Goal: Task Accomplishment & Management: Use online tool/utility

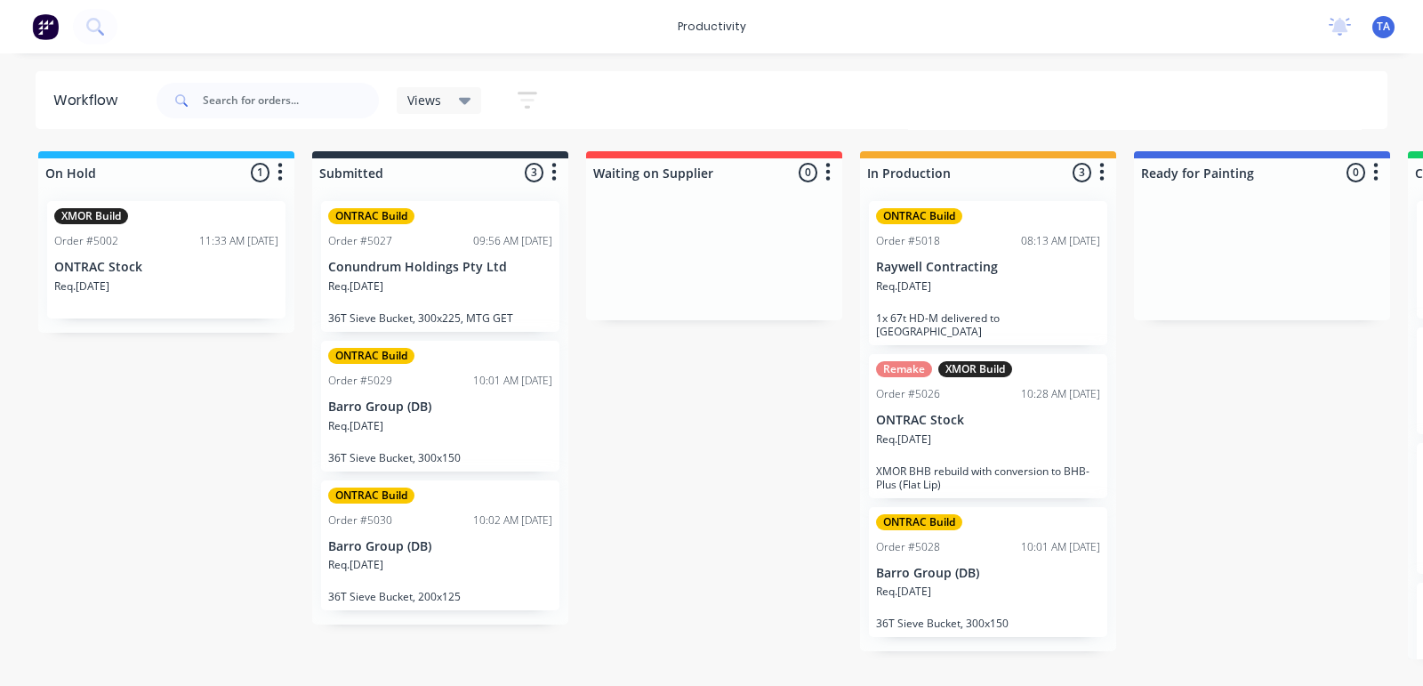
click at [993, 584] on div "Req. [DATE]" at bounding box center [988, 599] width 224 height 30
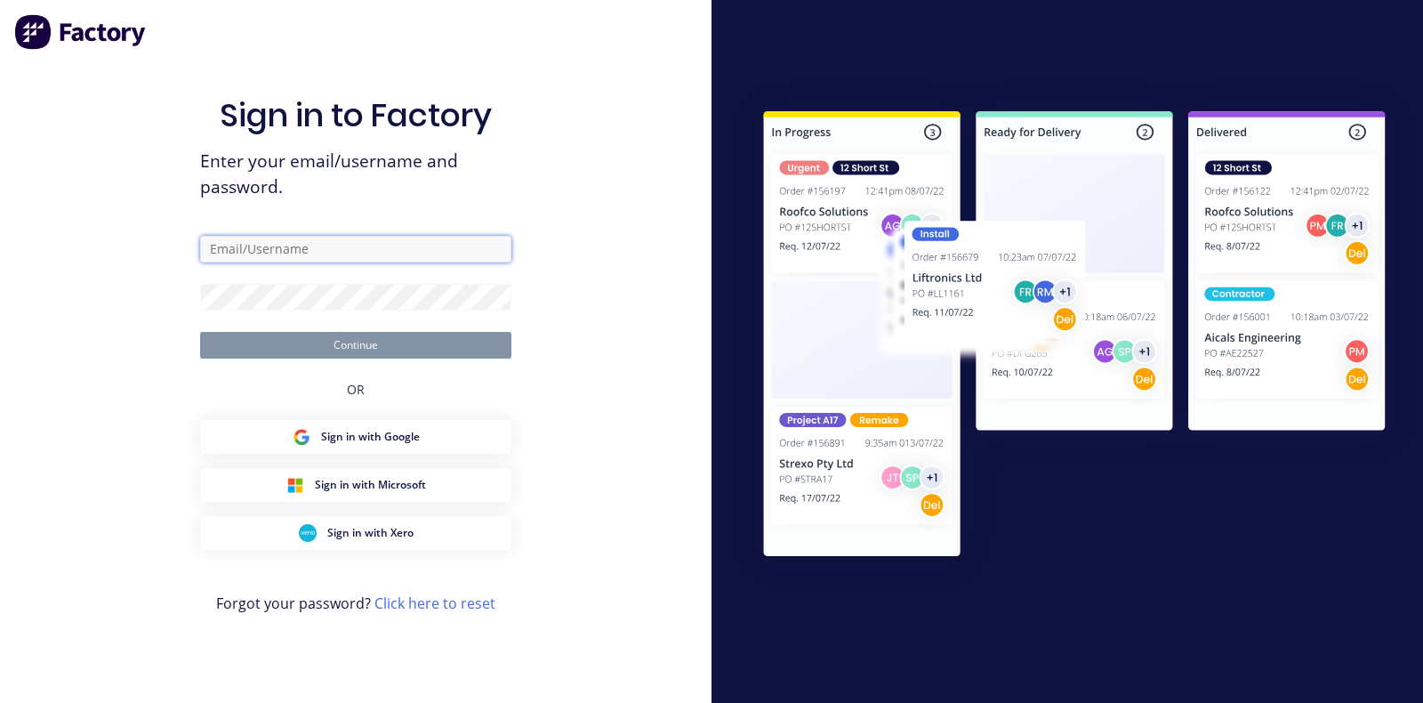
type input "[EMAIL_ADDRESS][DOMAIN_NAME]"
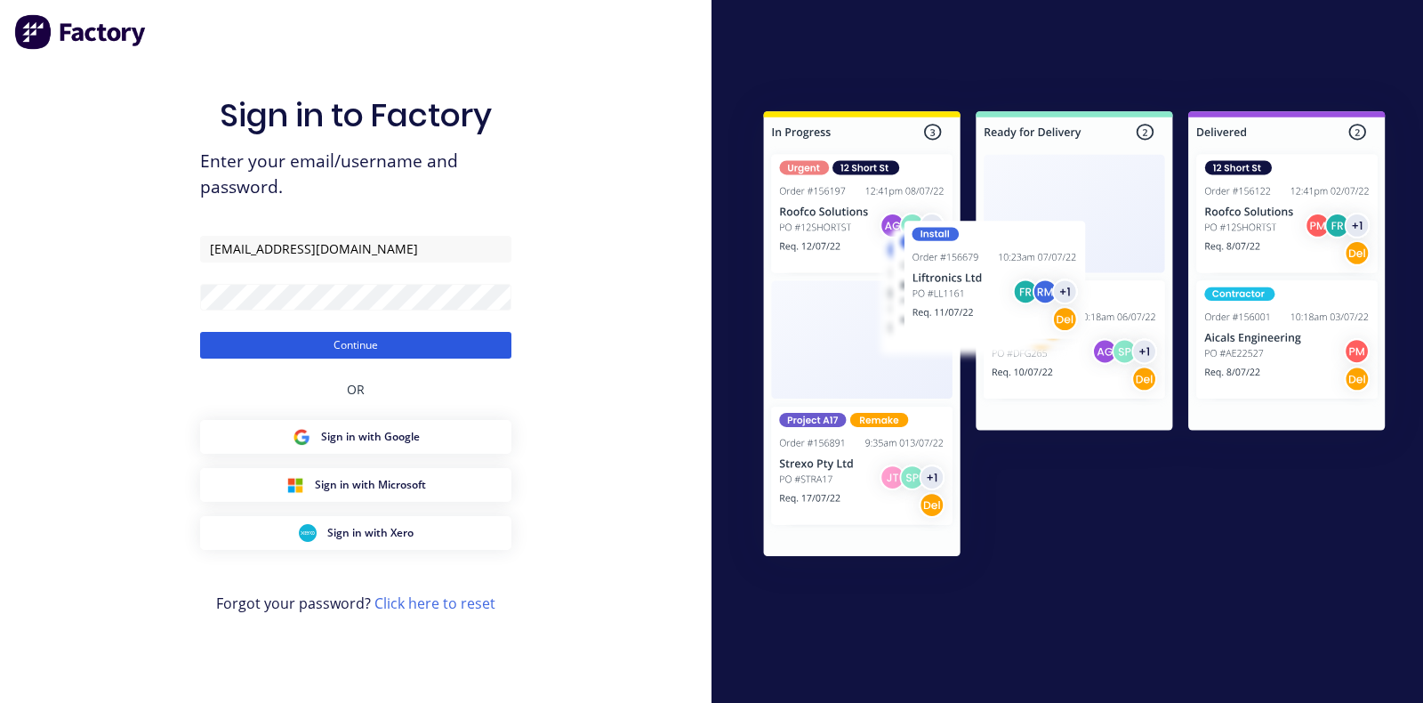
click at [259, 340] on button "Continue" at bounding box center [355, 345] width 311 height 27
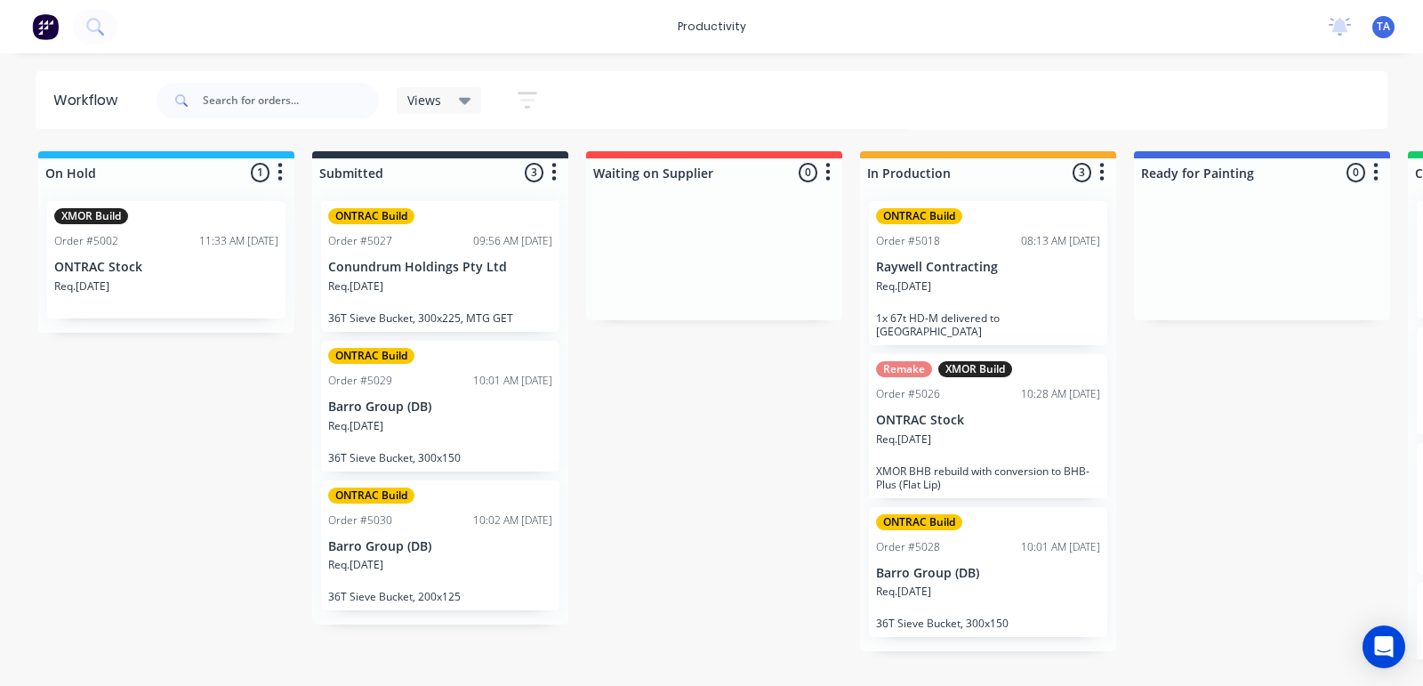
click at [961, 584] on div "Req. [DATE]" at bounding box center [988, 599] width 224 height 30
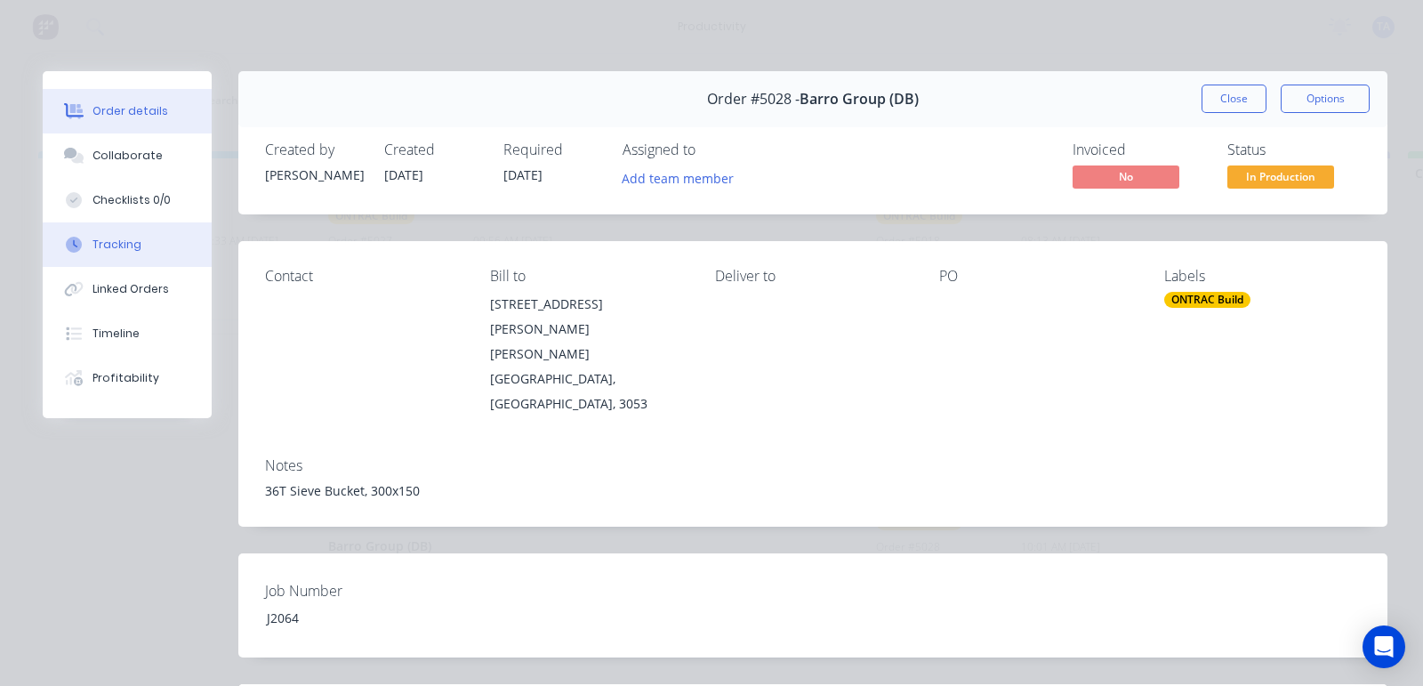
click at [109, 243] on div "Tracking" at bounding box center [117, 245] width 49 height 16
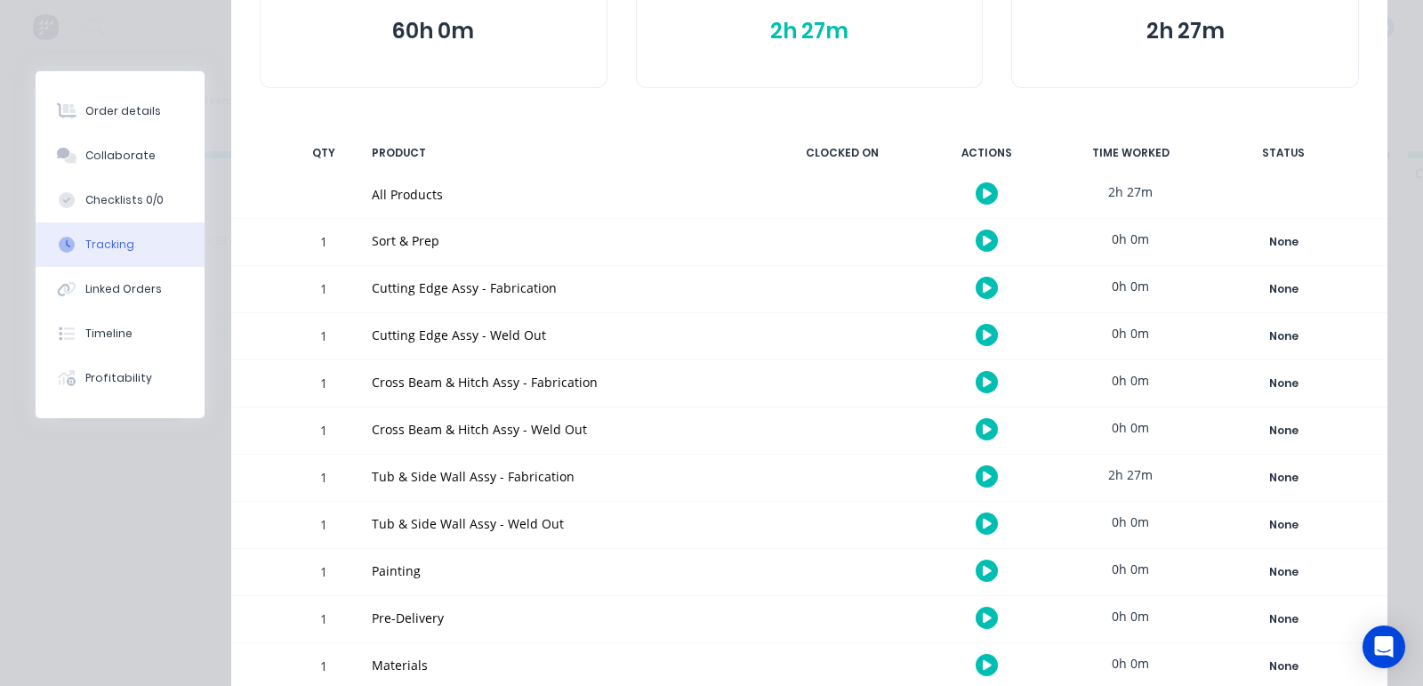
scroll to position [198, 0]
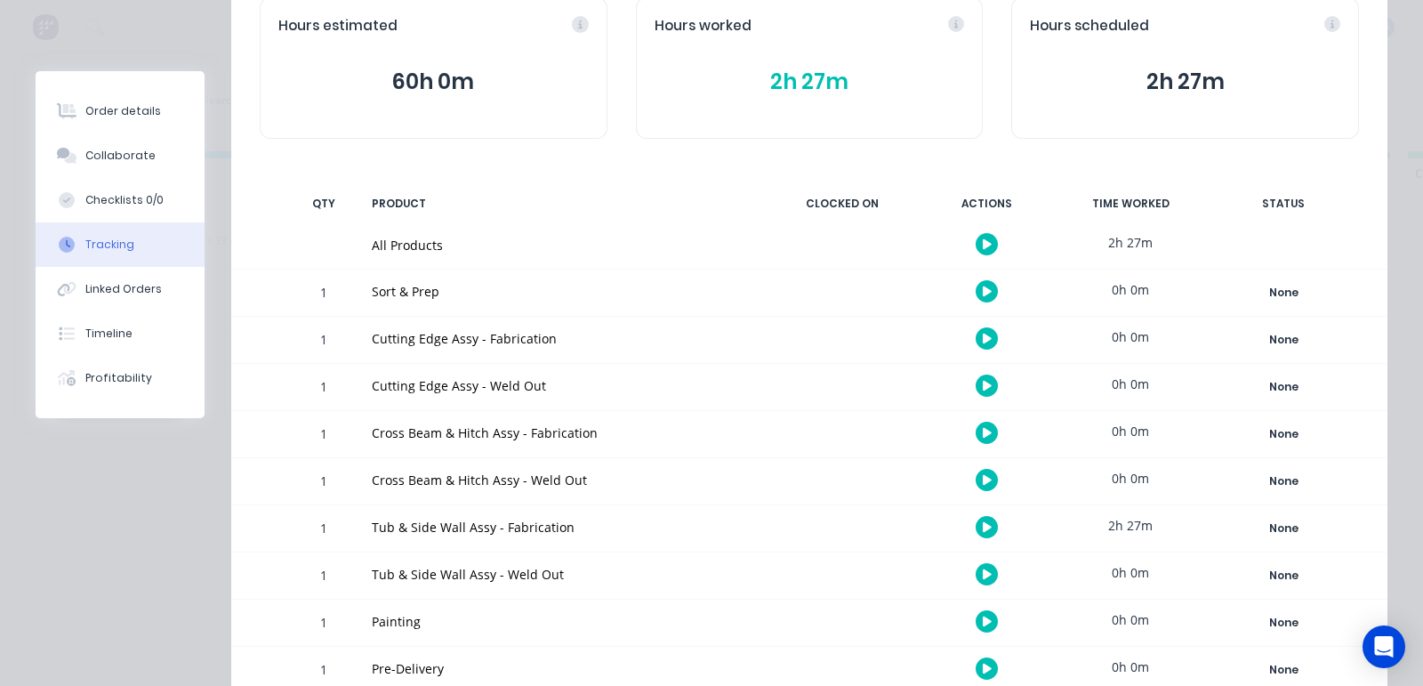
click at [976, 430] on button "button" at bounding box center [987, 433] width 22 height 22
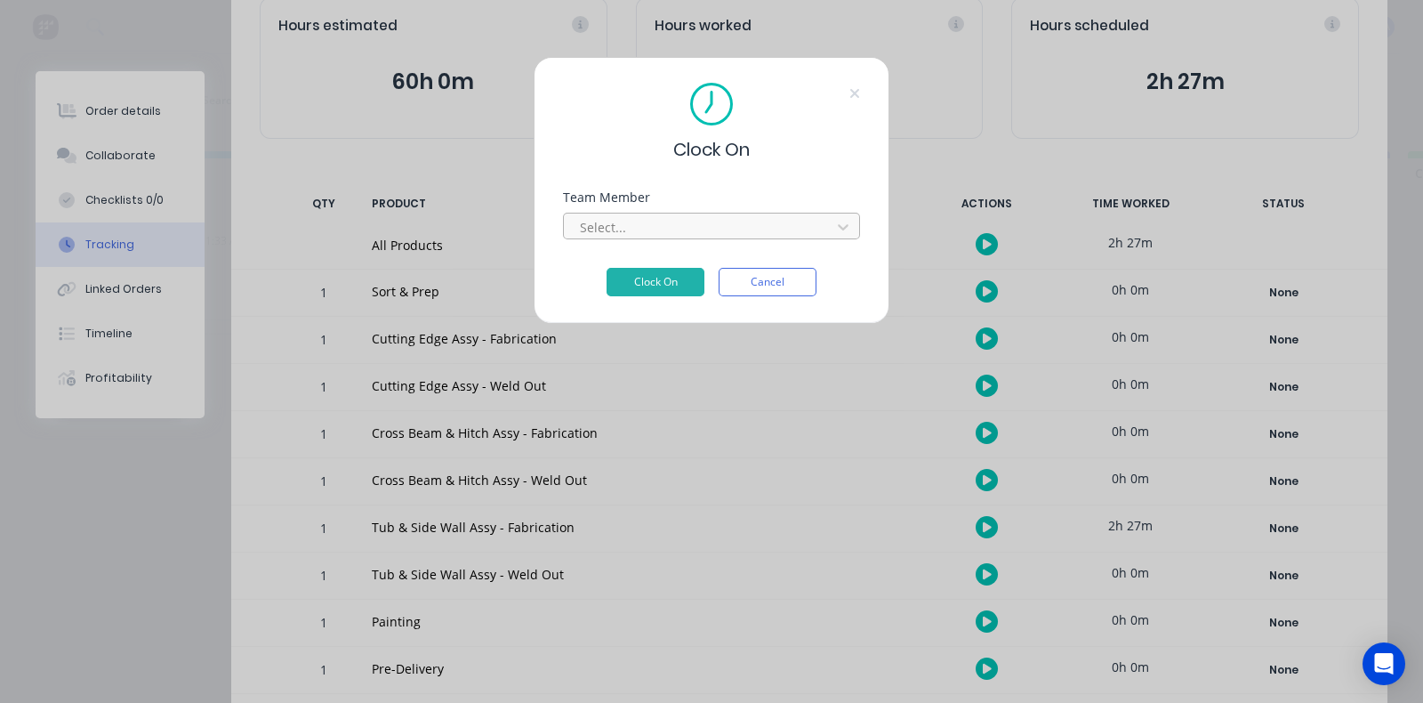
click at [676, 226] on div at bounding box center [700, 227] width 244 height 22
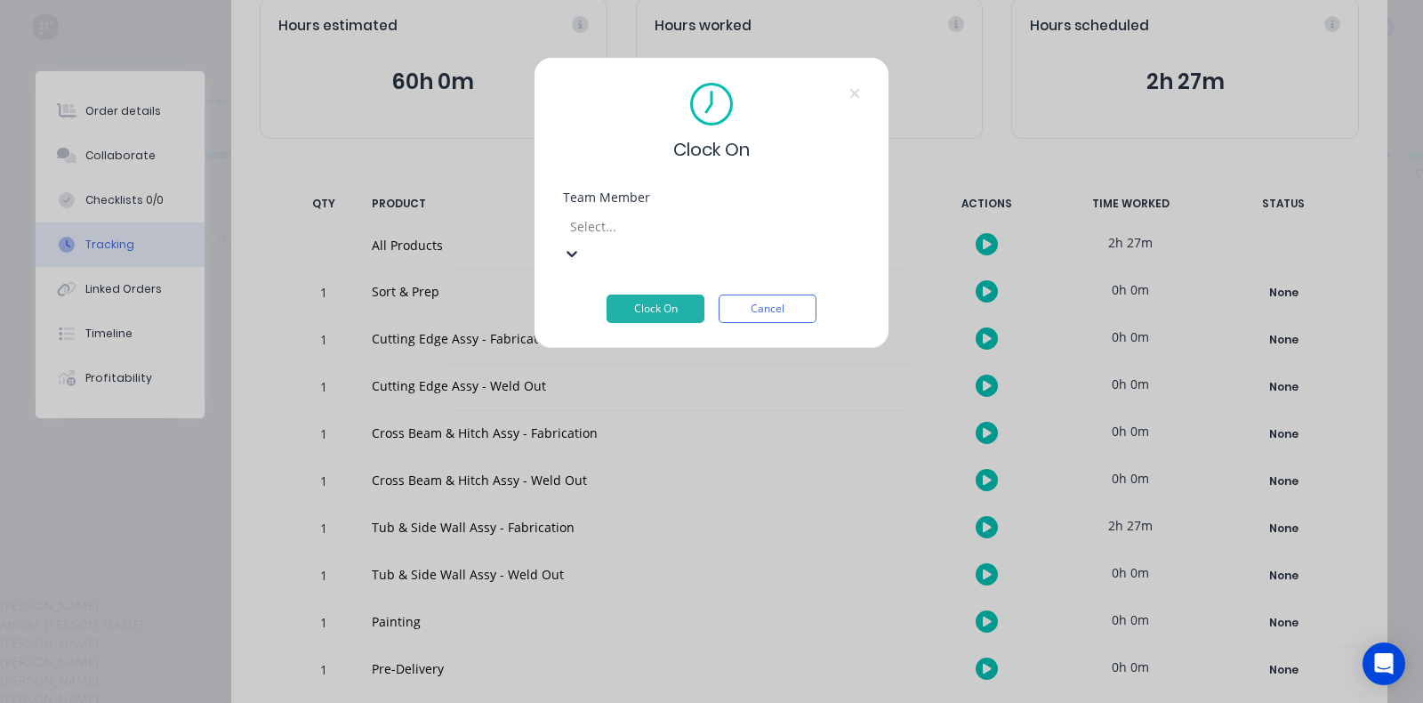
click at [615, 652] on div "[PERSON_NAME]" at bounding box center [711, 661] width 1423 height 19
click at [663, 294] on button "Clock On" at bounding box center [656, 308] width 98 height 28
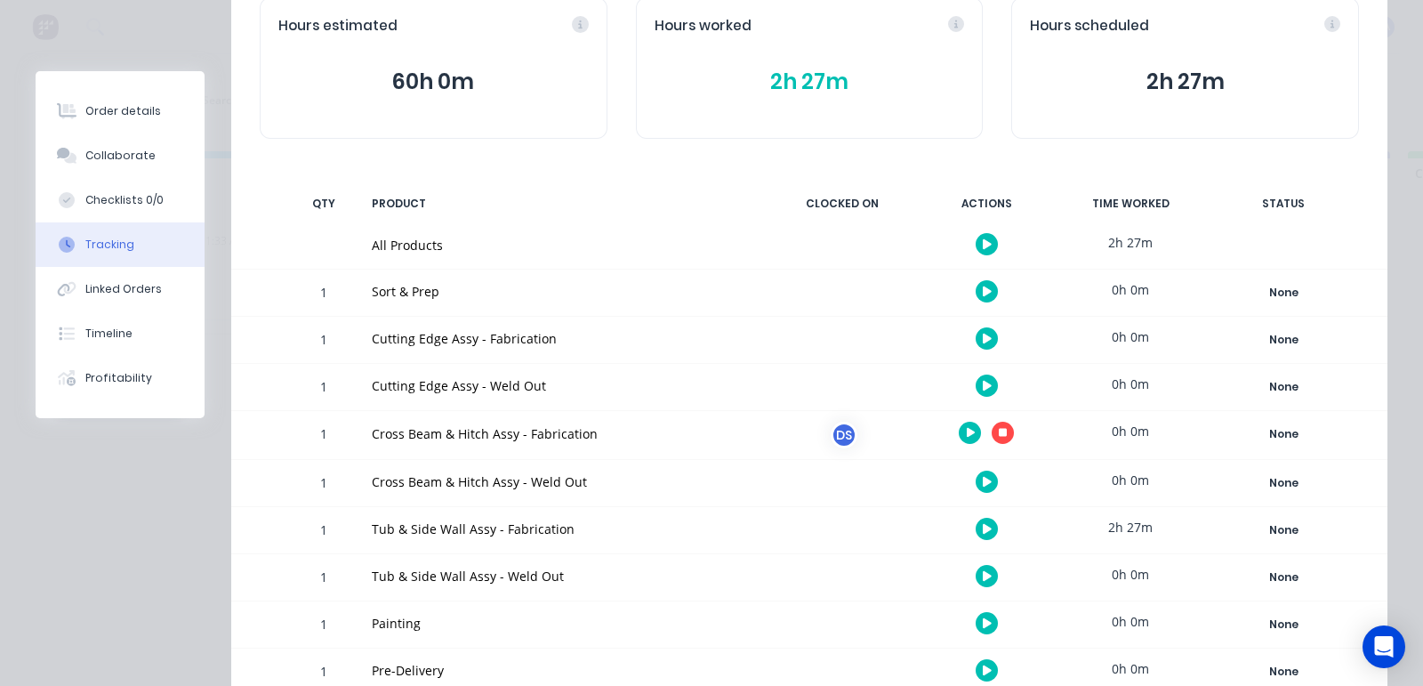
click at [983, 525] on icon "button" at bounding box center [987, 529] width 9 height 12
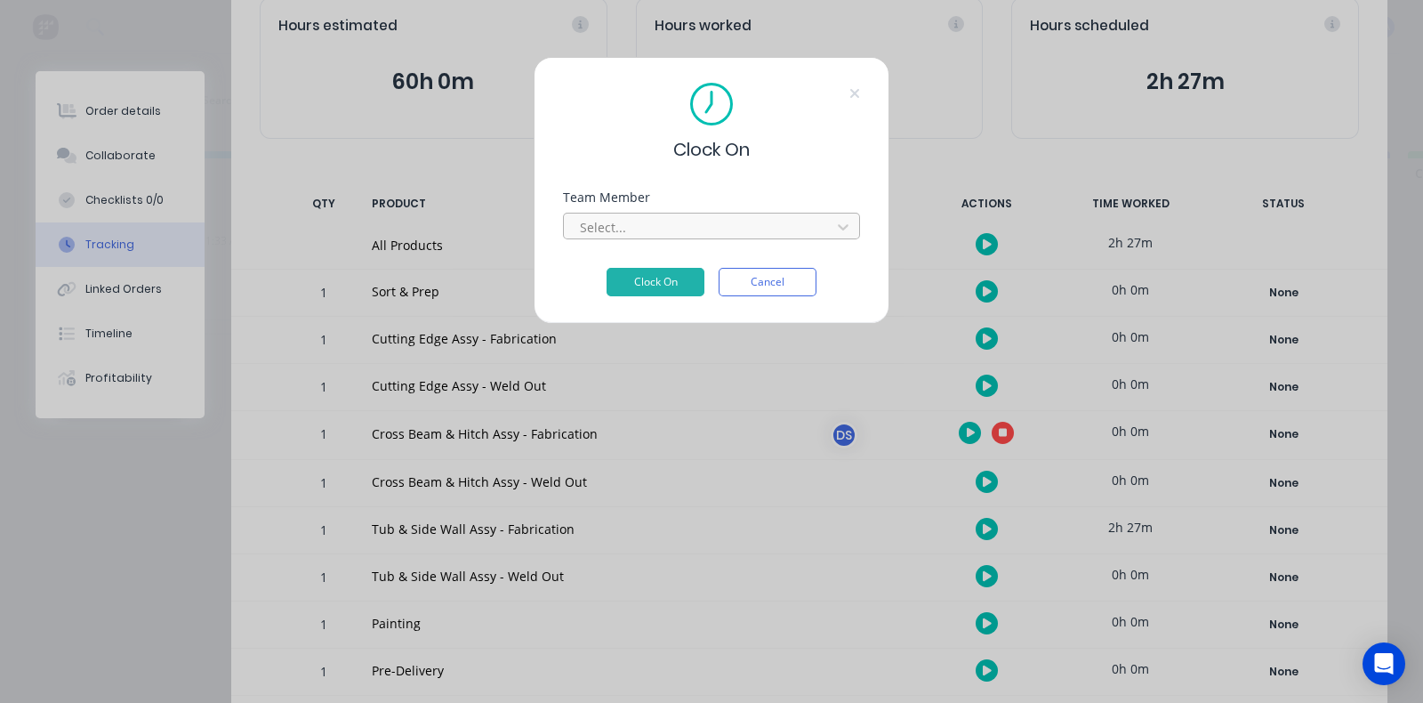
click at [672, 231] on div at bounding box center [700, 227] width 244 height 22
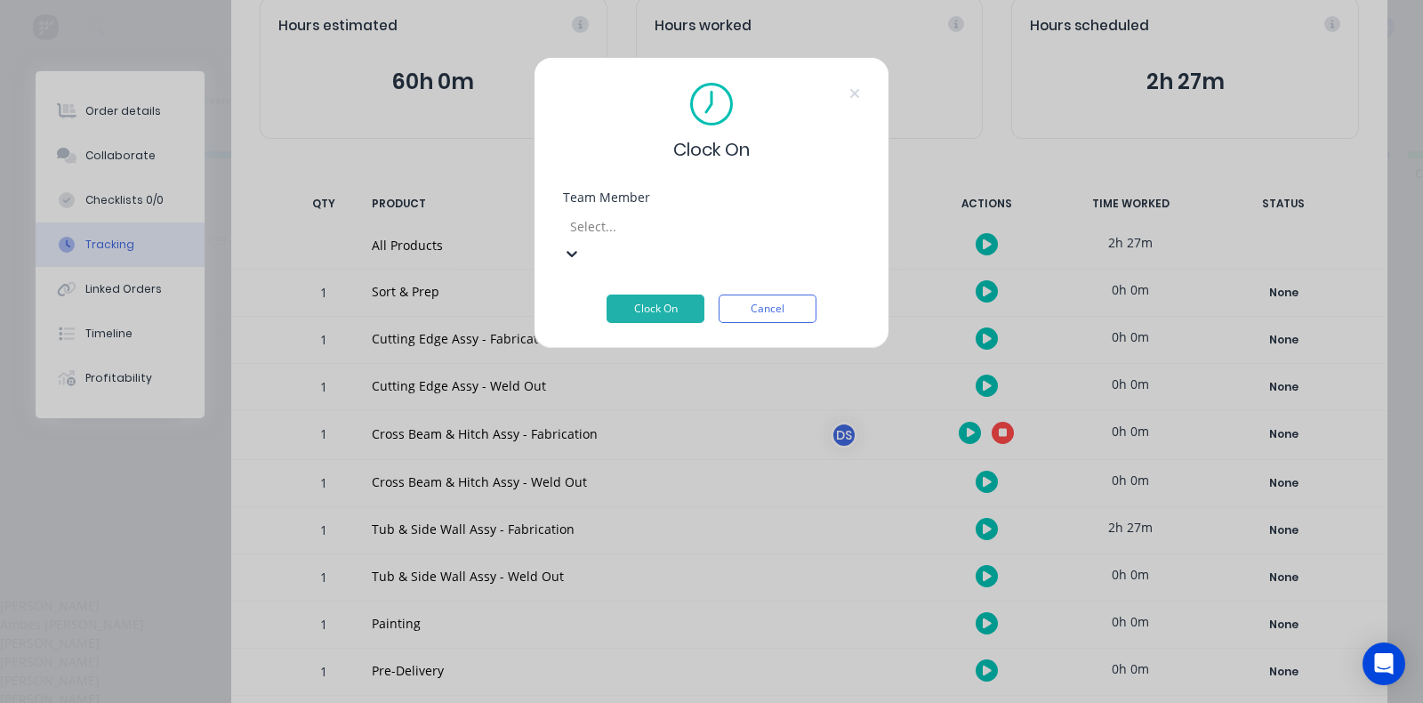
click at [605, 615] on div "Ambes [PERSON_NAME]" at bounding box center [711, 624] width 1423 height 19
click at [662, 294] on button "Clock On" at bounding box center [656, 308] width 98 height 28
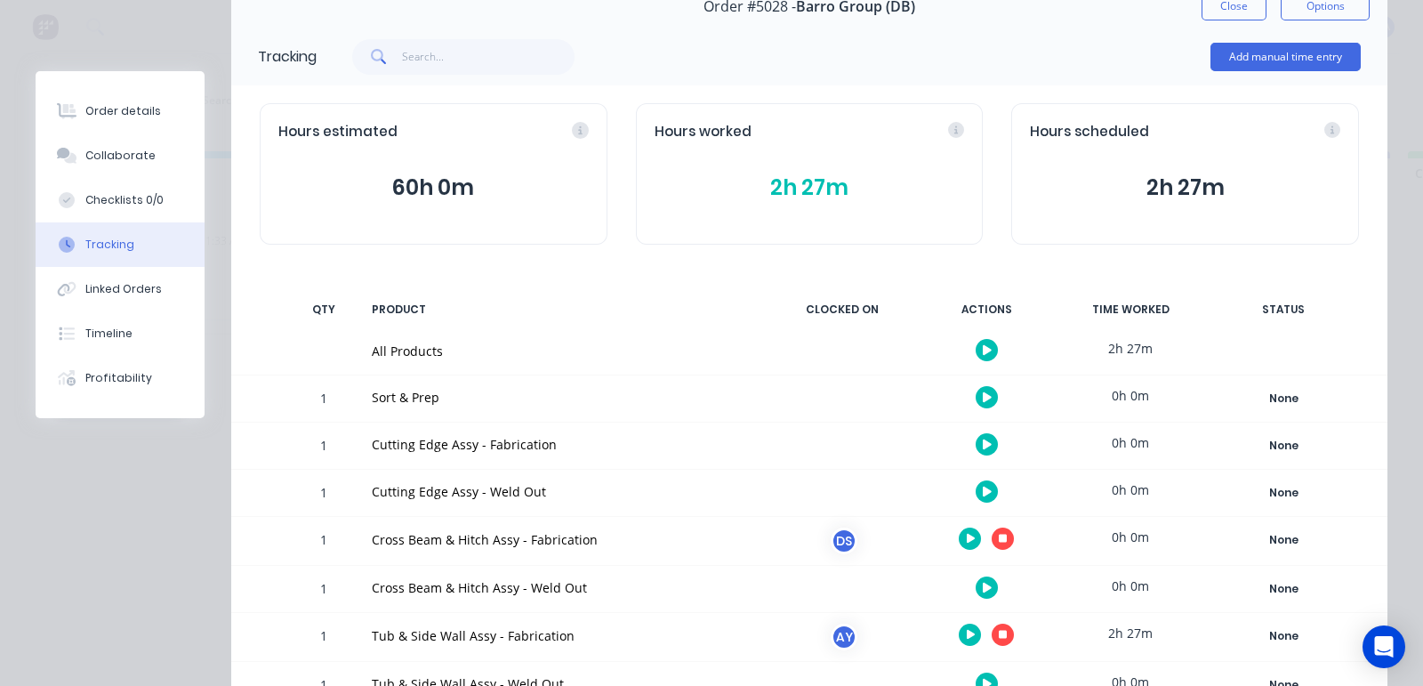
scroll to position [0, 0]
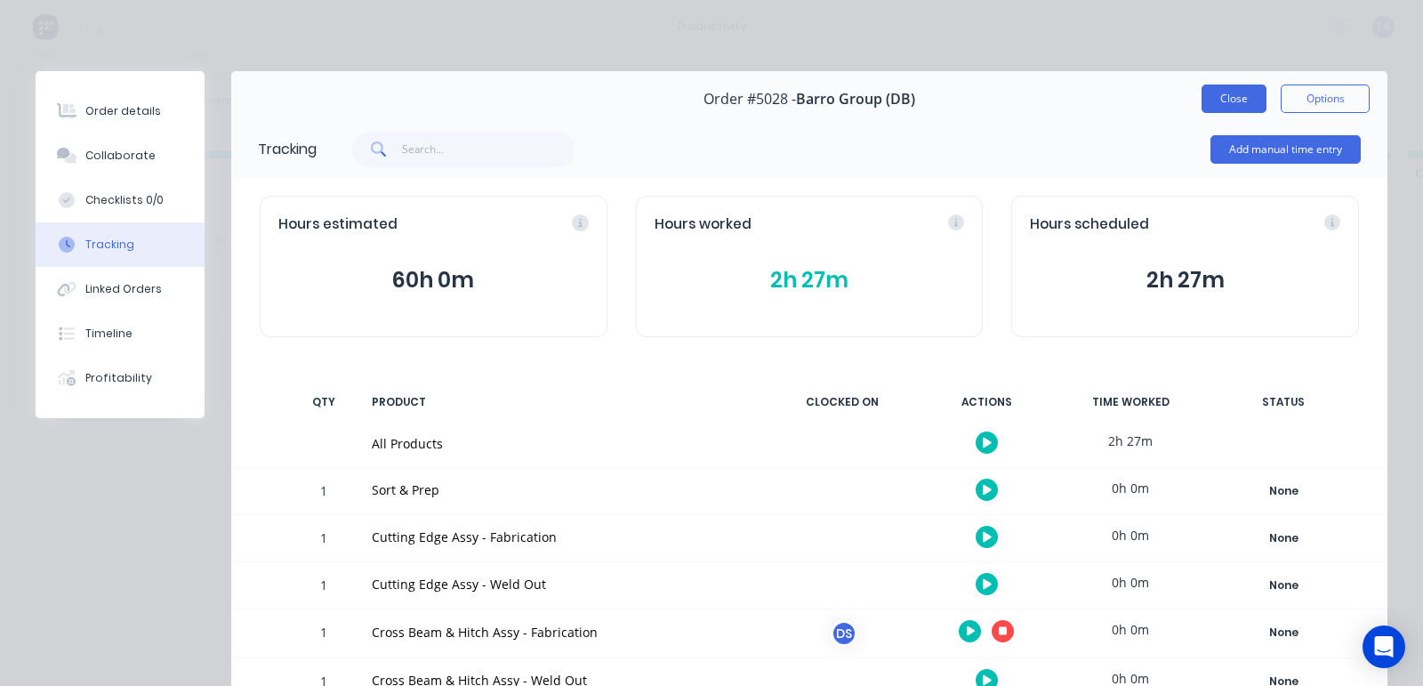
click at [1247, 100] on button "Close" at bounding box center [1234, 99] width 65 height 28
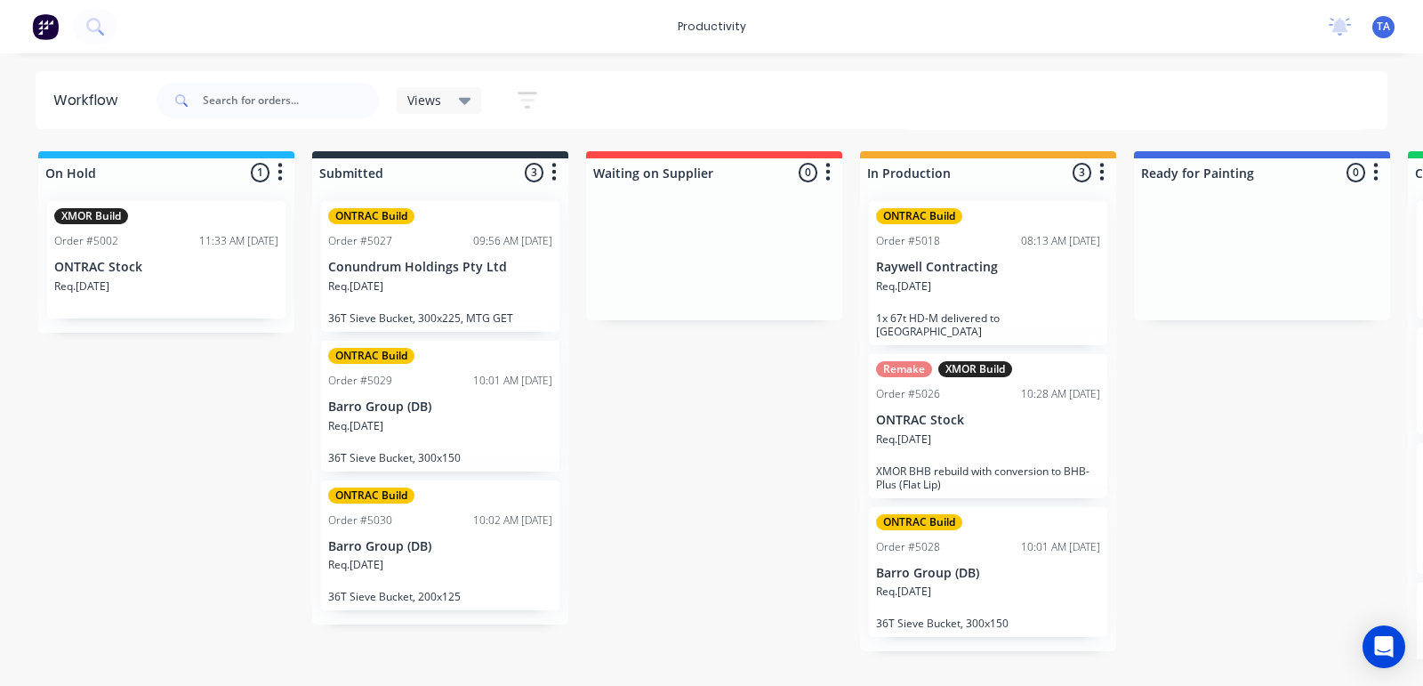
click at [970, 279] on div "Req. [DATE]" at bounding box center [988, 293] width 224 height 30
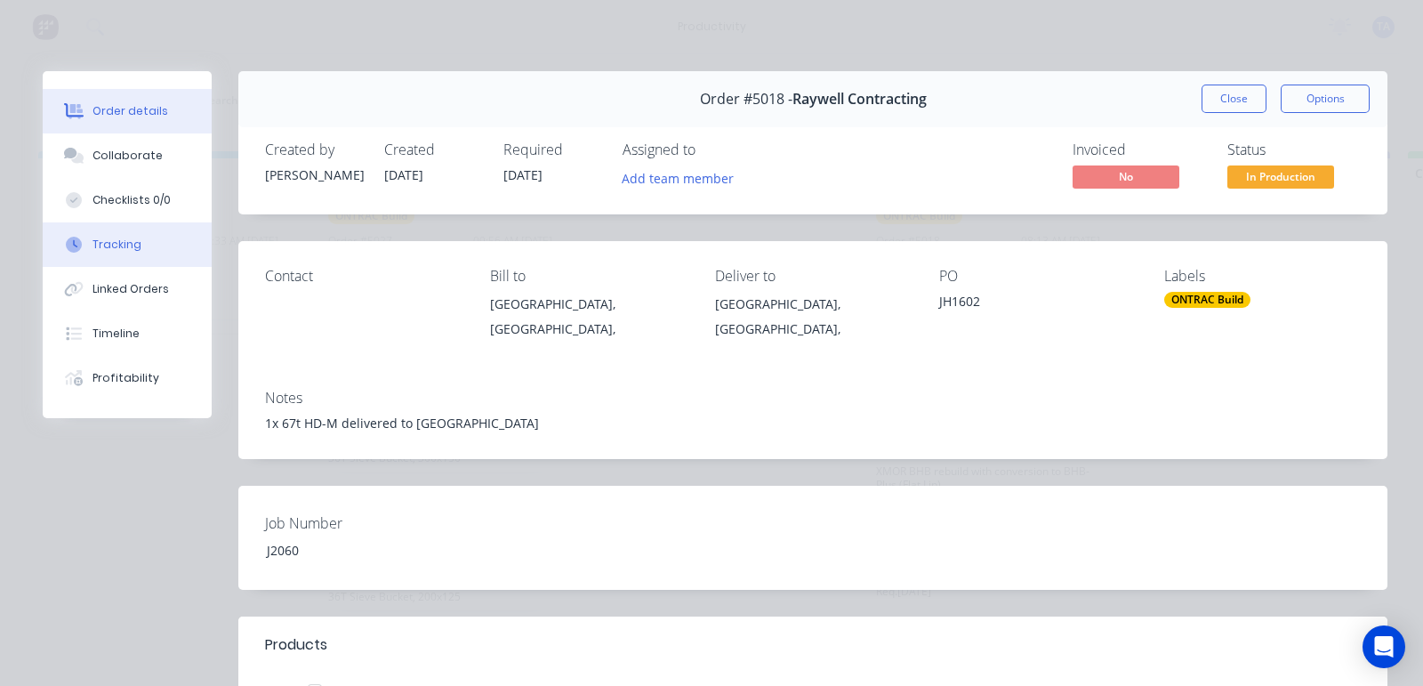
click at [105, 243] on div "Tracking" at bounding box center [117, 245] width 49 height 16
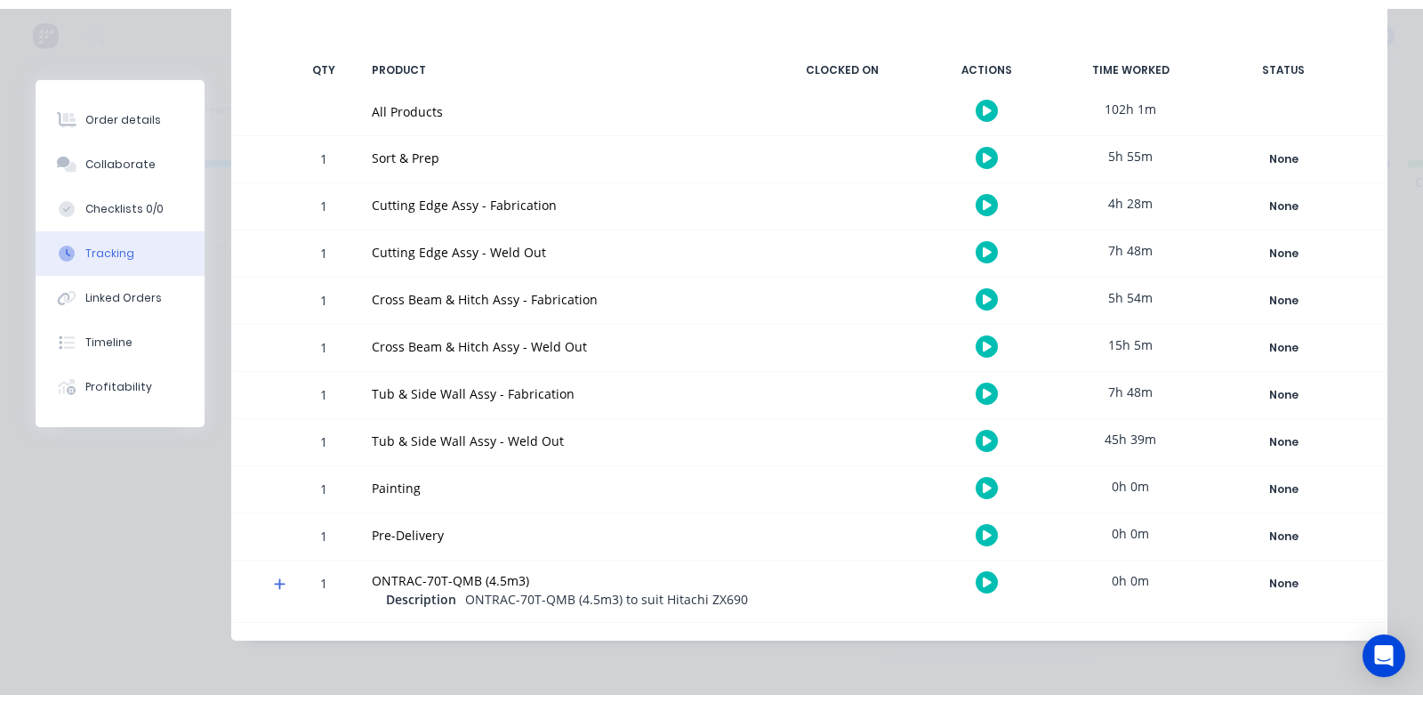
scroll to position [360, 0]
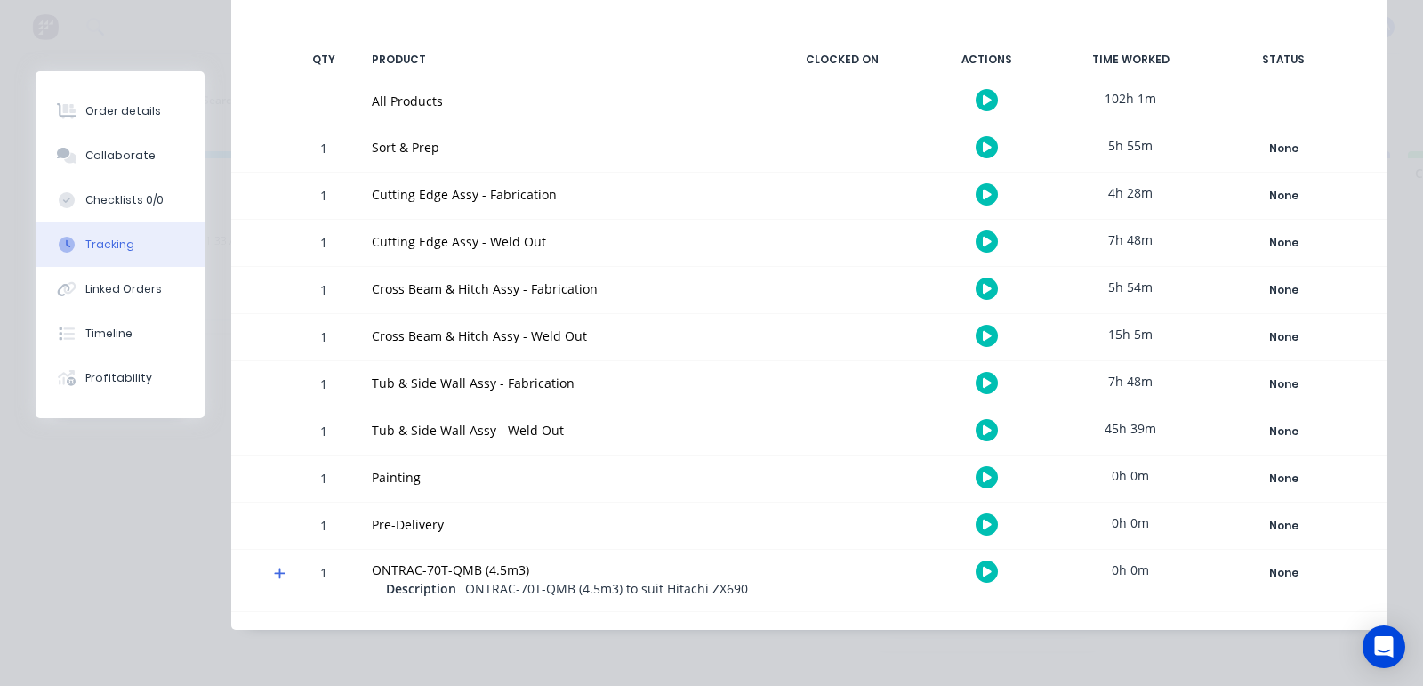
click at [983, 425] on icon "button" at bounding box center [987, 430] width 9 height 10
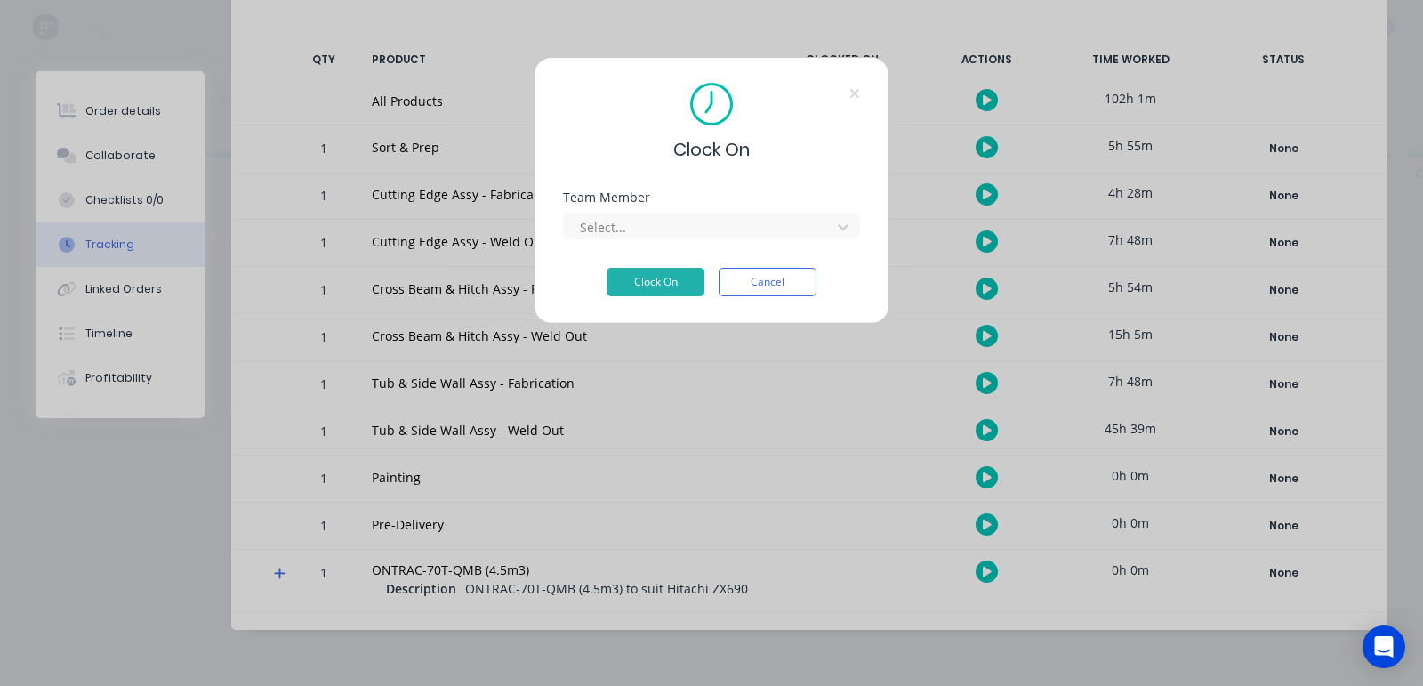
scroll to position [343, 0]
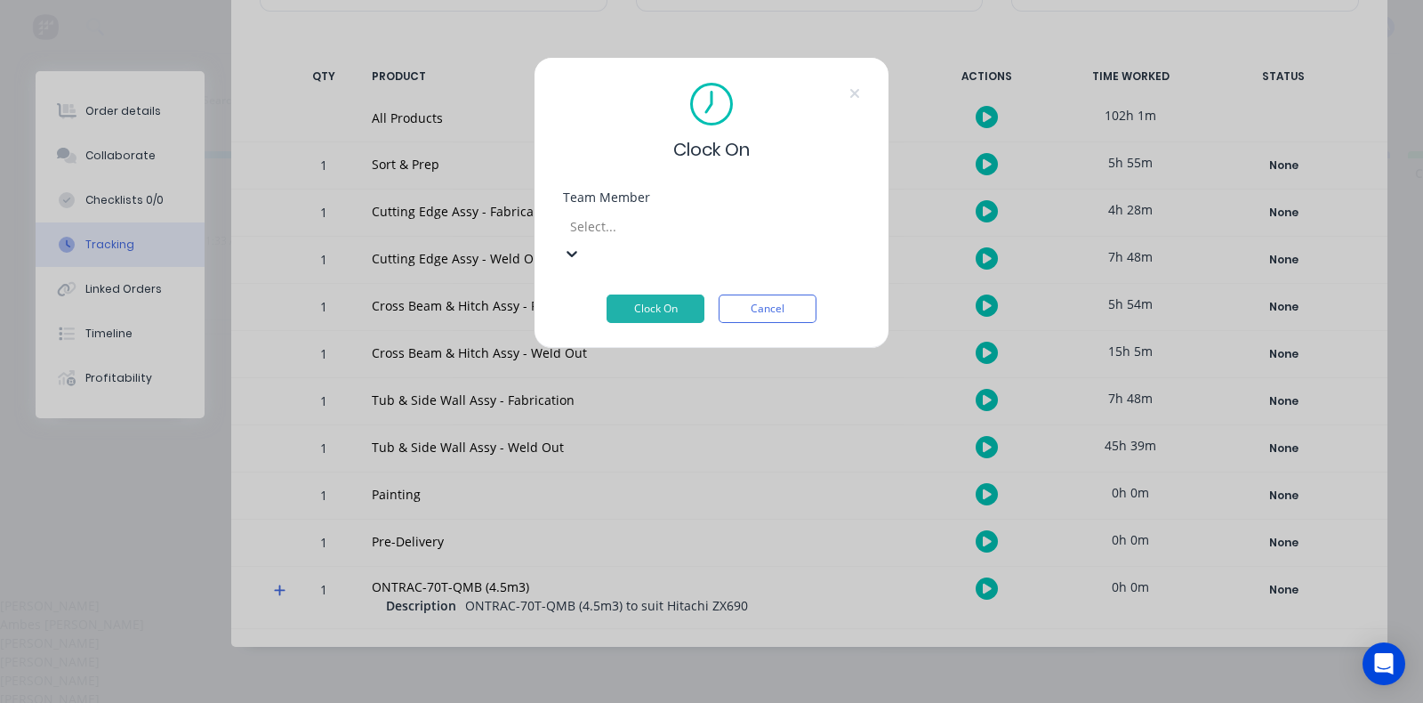
click at [738, 230] on div at bounding box center [697, 226] width 256 height 22
click at [634, 685] on div "[PERSON_NAME]" at bounding box center [711, 699] width 1423 height 19
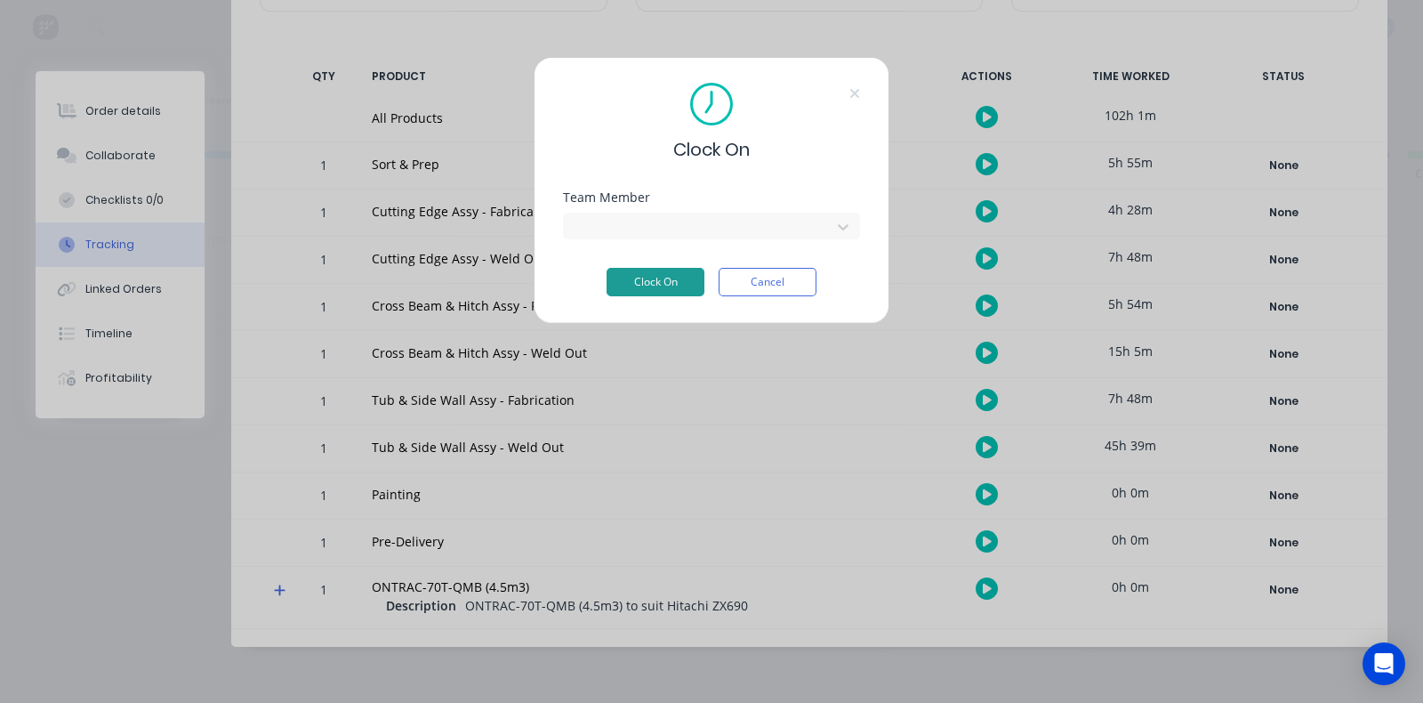
click at [675, 285] on button "Clock On" at bounding box center [656, 282] width 98 height 28
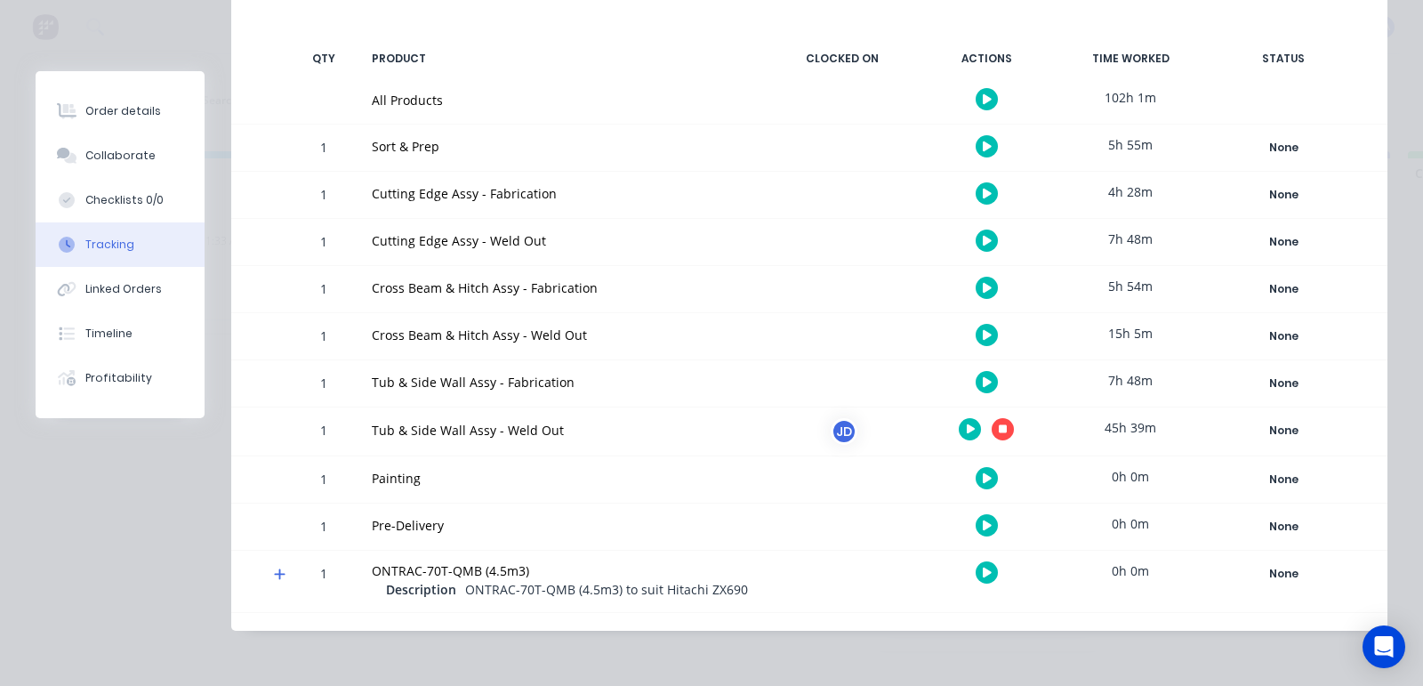
click at [959, 434] on button "button" at bounding box center [970, 429] width 22 height 22
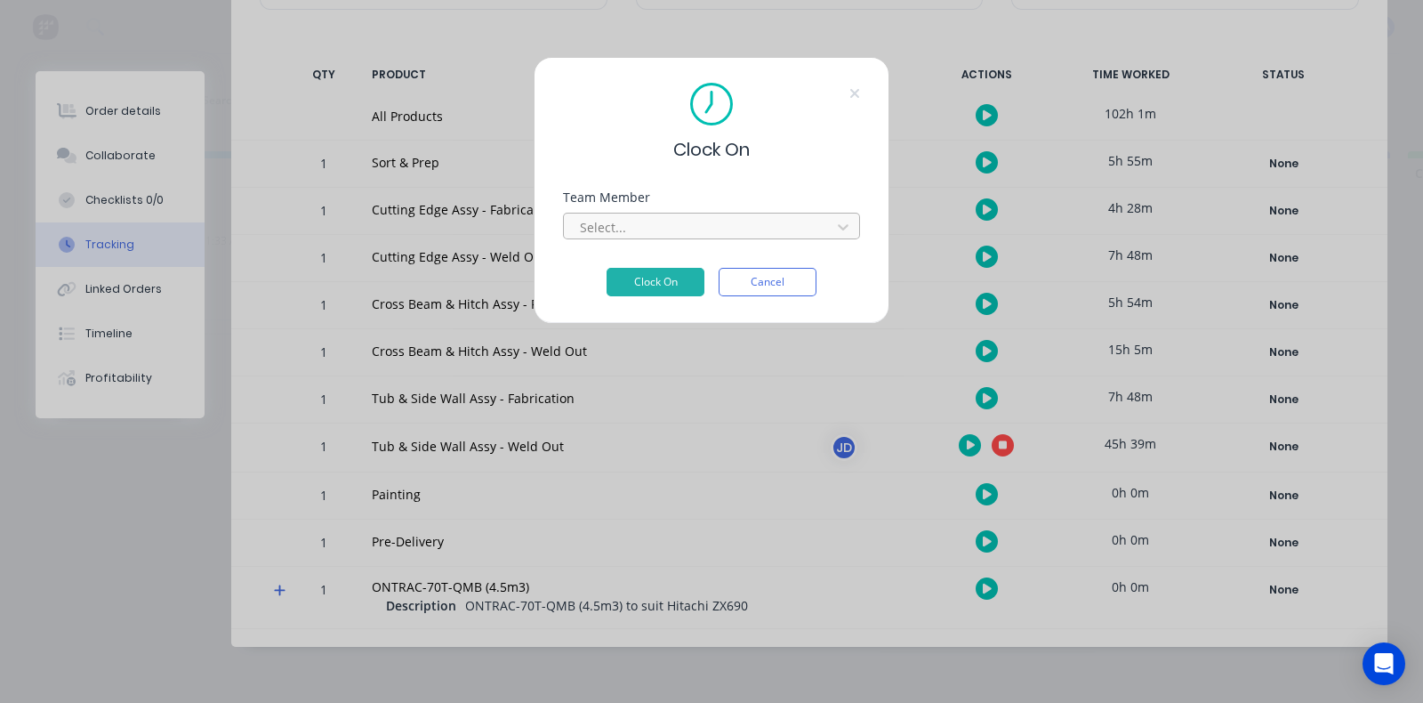
click at [709, 233] on div at bounding box center [700, 227] width 244 height 22
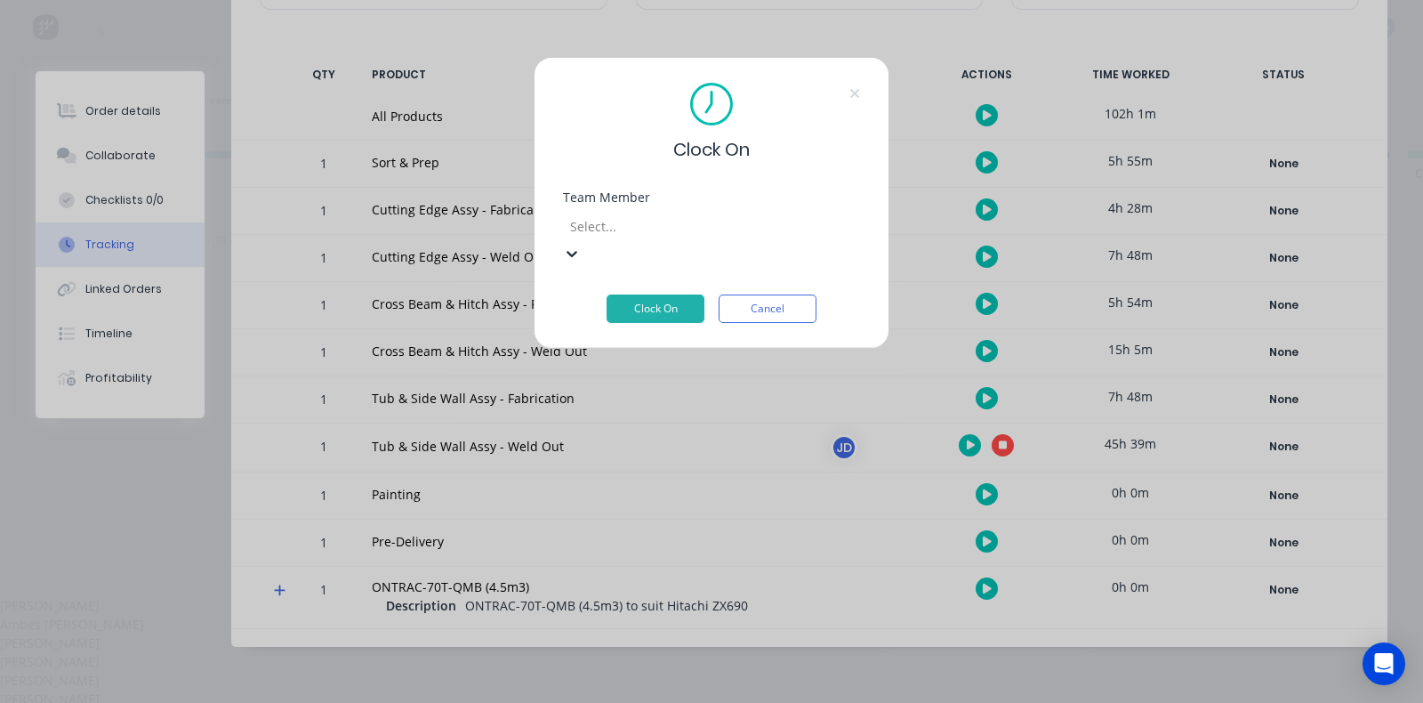
click at [614, 633] on div "[PERSON_NAME]" at bounding box center [711, 642] width 1423 height 19
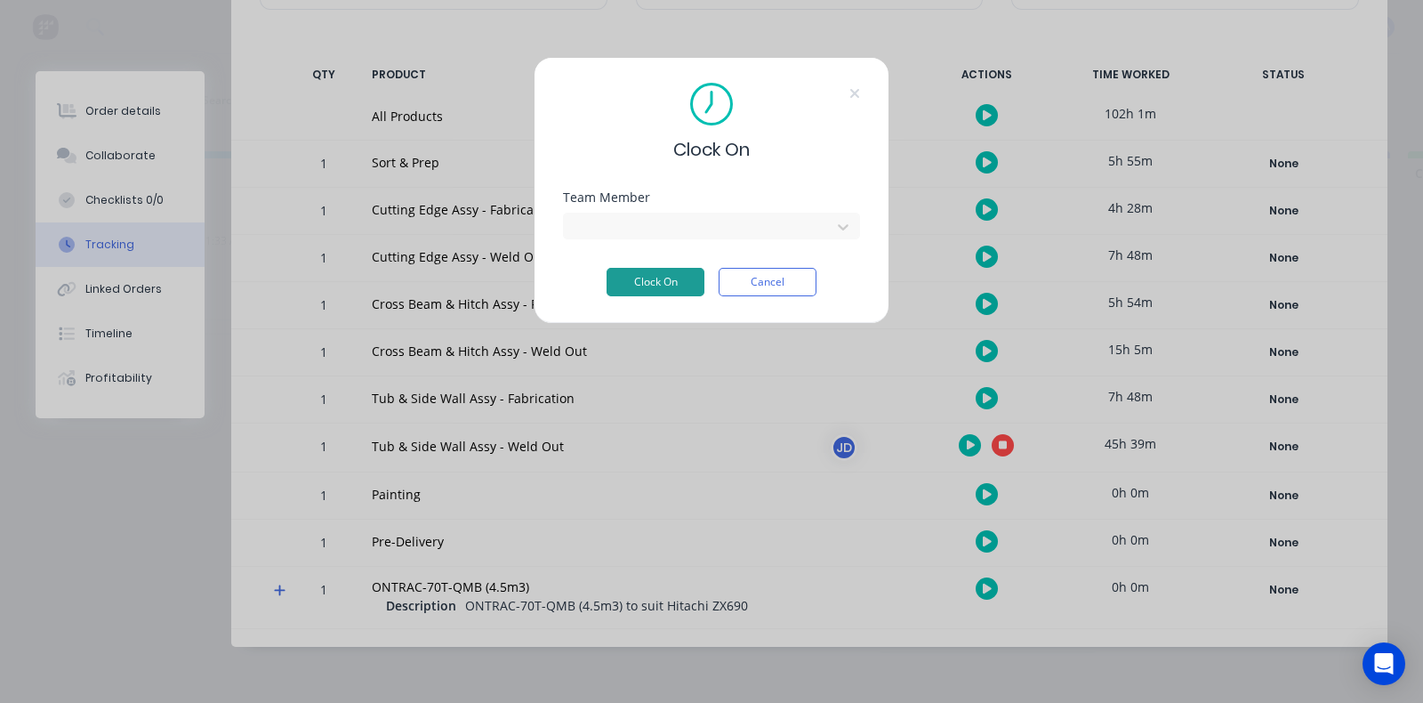
click at [679, 287] on button "Clock On" at bounding box center [656, 282] width 98 height 28
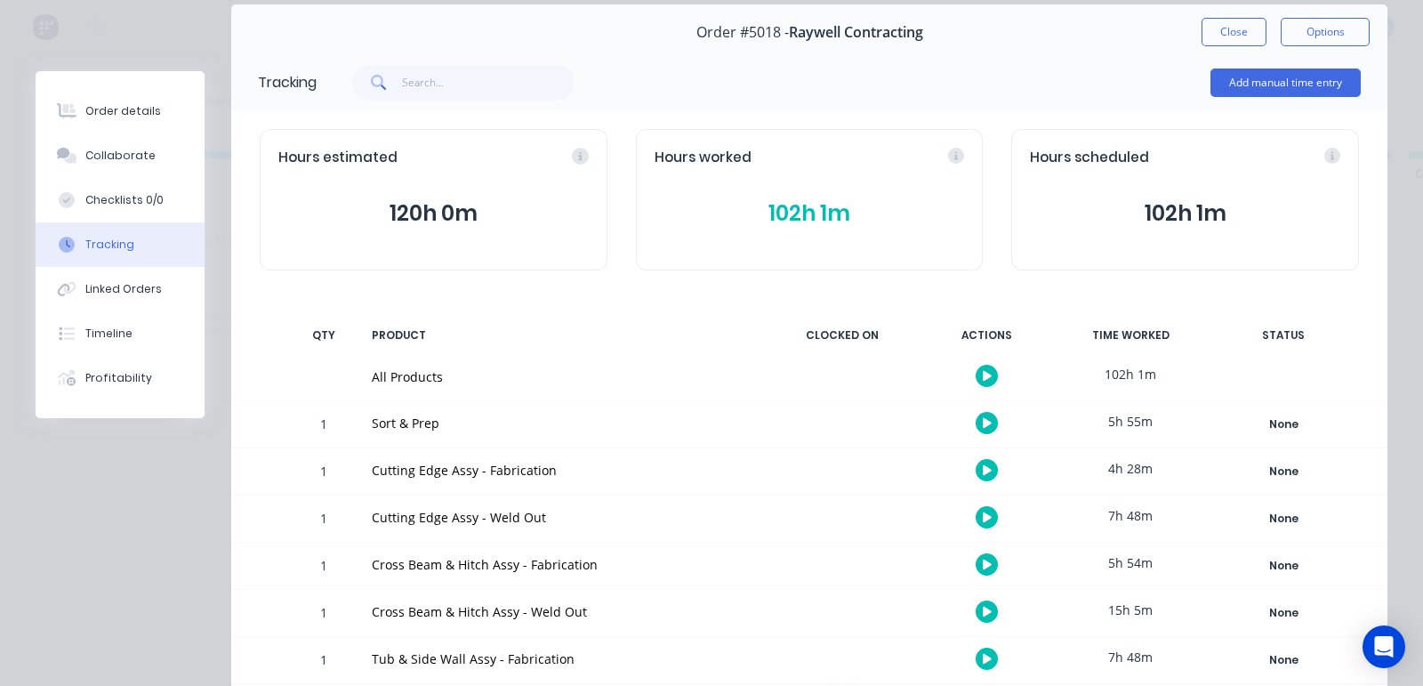
scroll to position [0, 0]
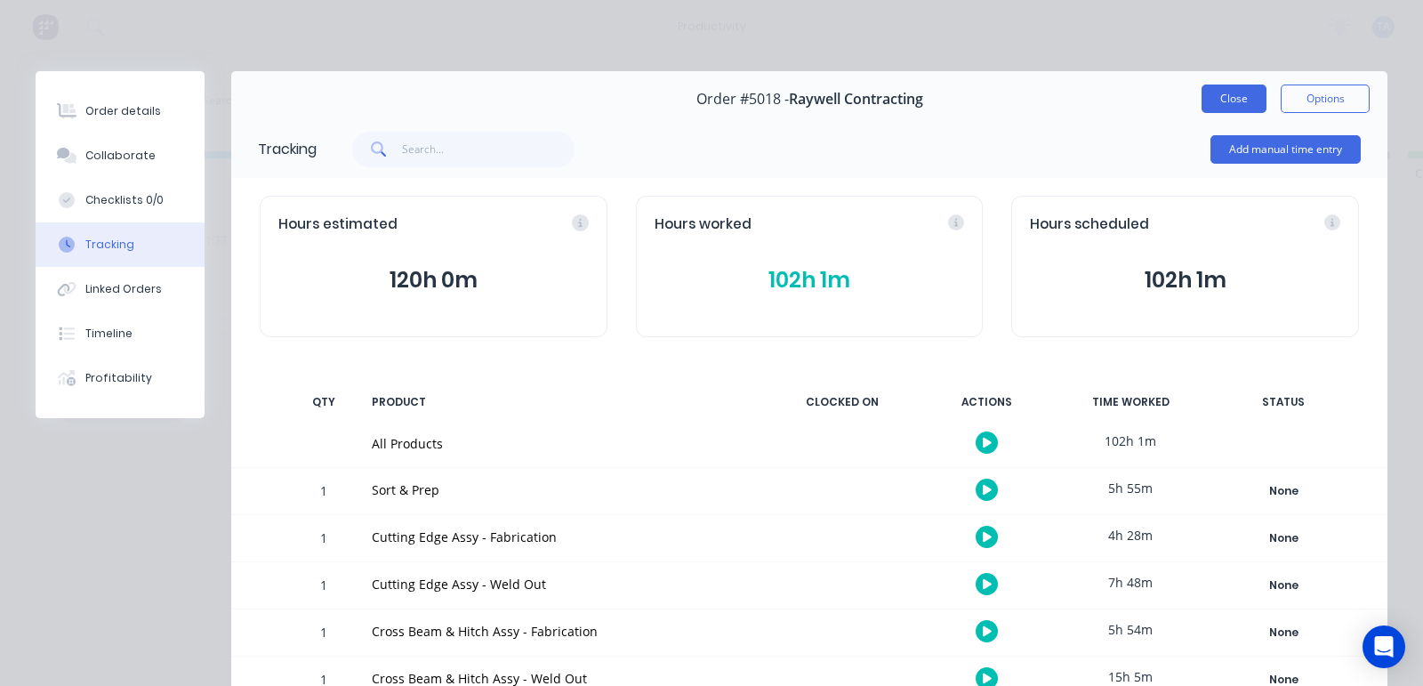
click at [1232, 89] on button "Close" at bounding box center [1234, 99] width 65 height 28
